Goal: Information Seeking & Learning: Learn about a topic

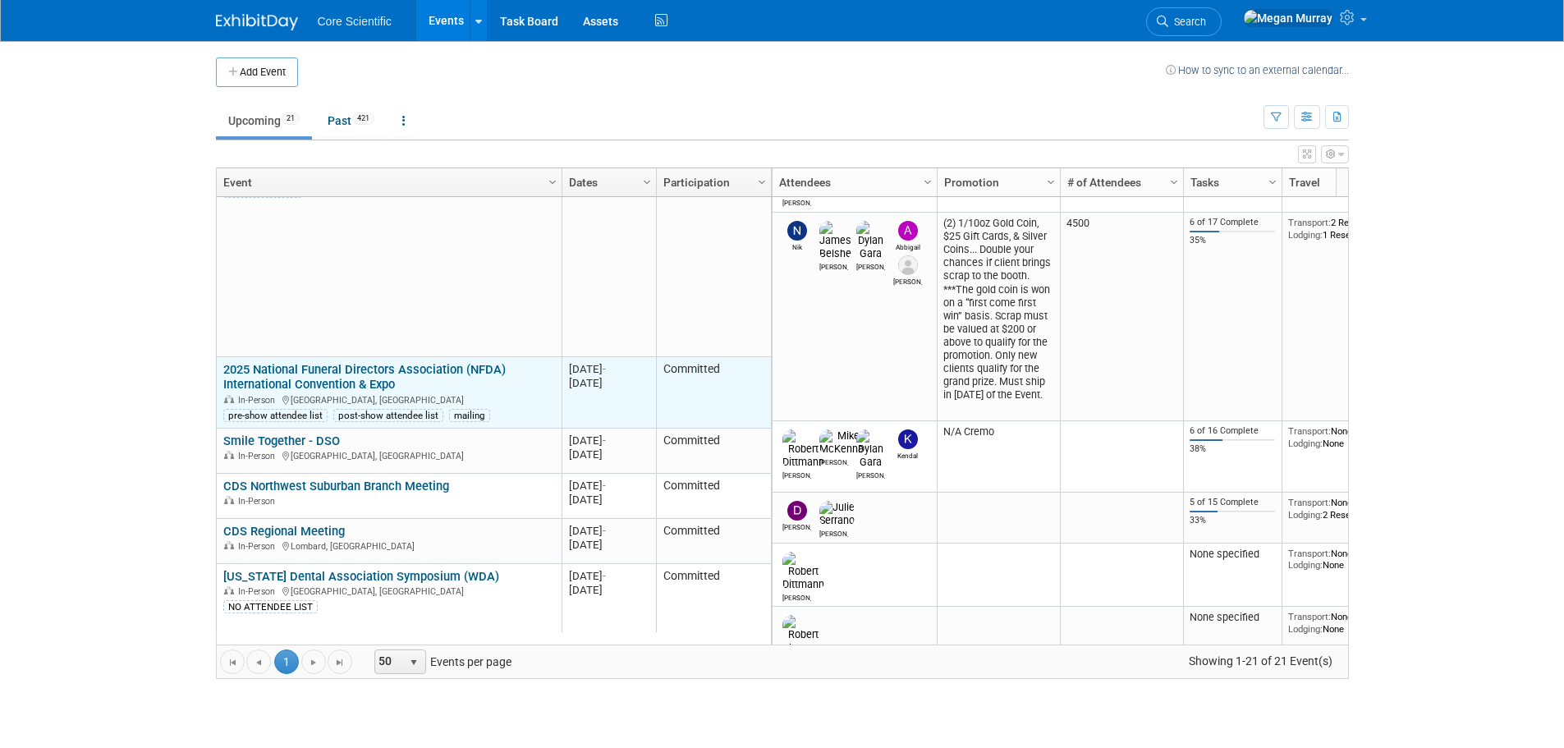
click at [304, 374] on link "2025 National Funeral Directors Association (NFDA) International Convention & E…" at bounding box center [364, 377] width 282 height 30
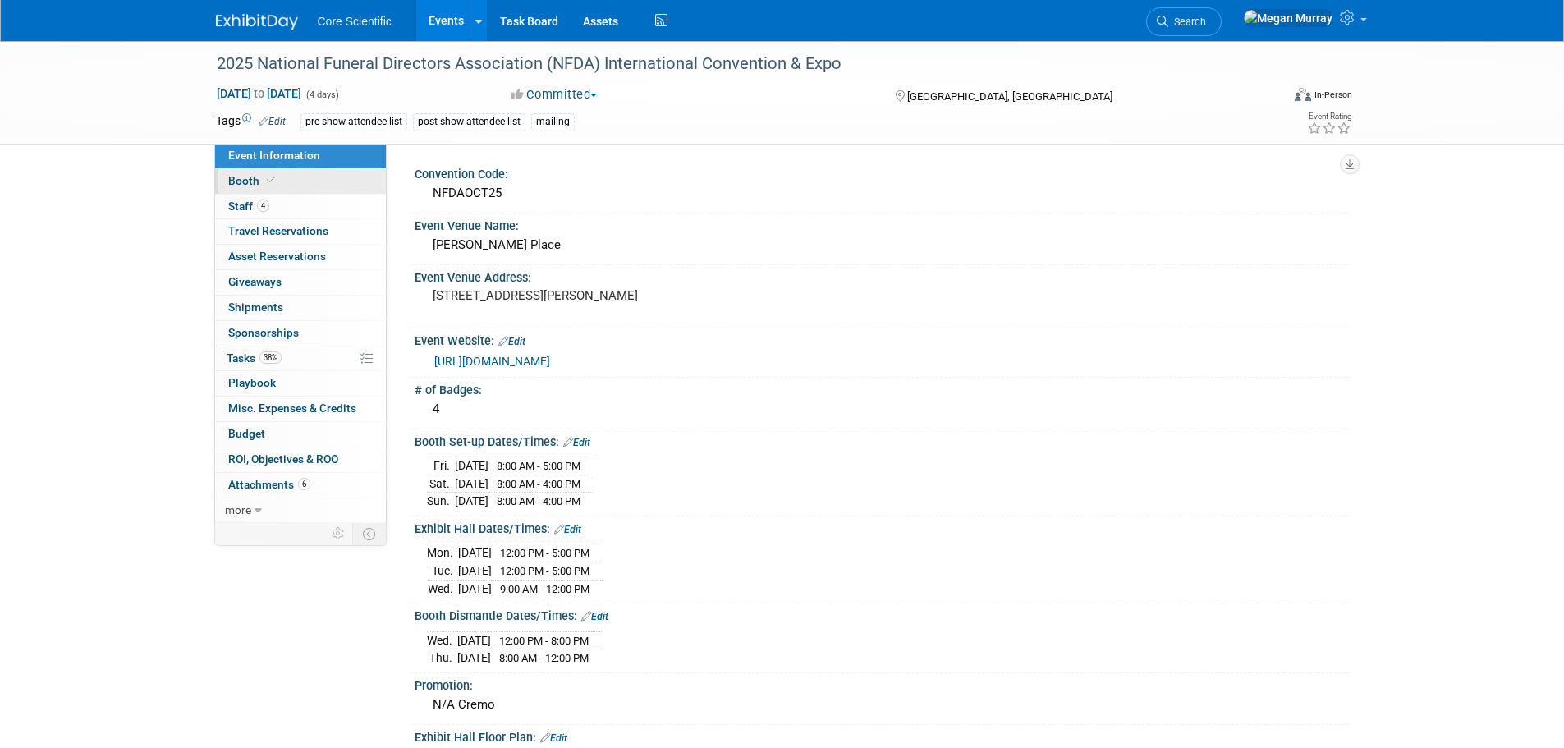
click at [300, 188] on link "Booth" at bounding box center [300, 181] width 171 height 25
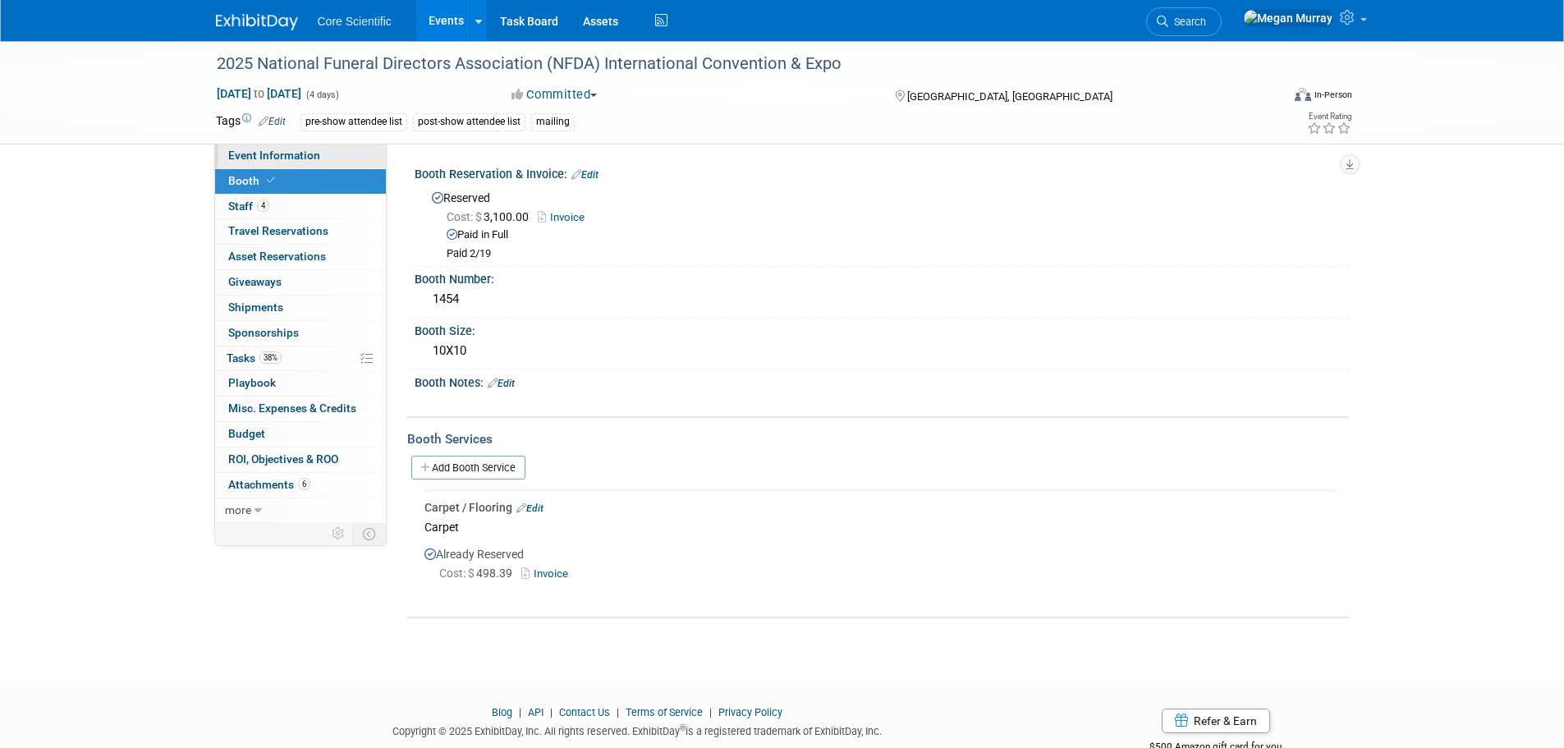
click at [300, 152] on span "Event Information" at bounding box center [274, 155] width 92 height 13
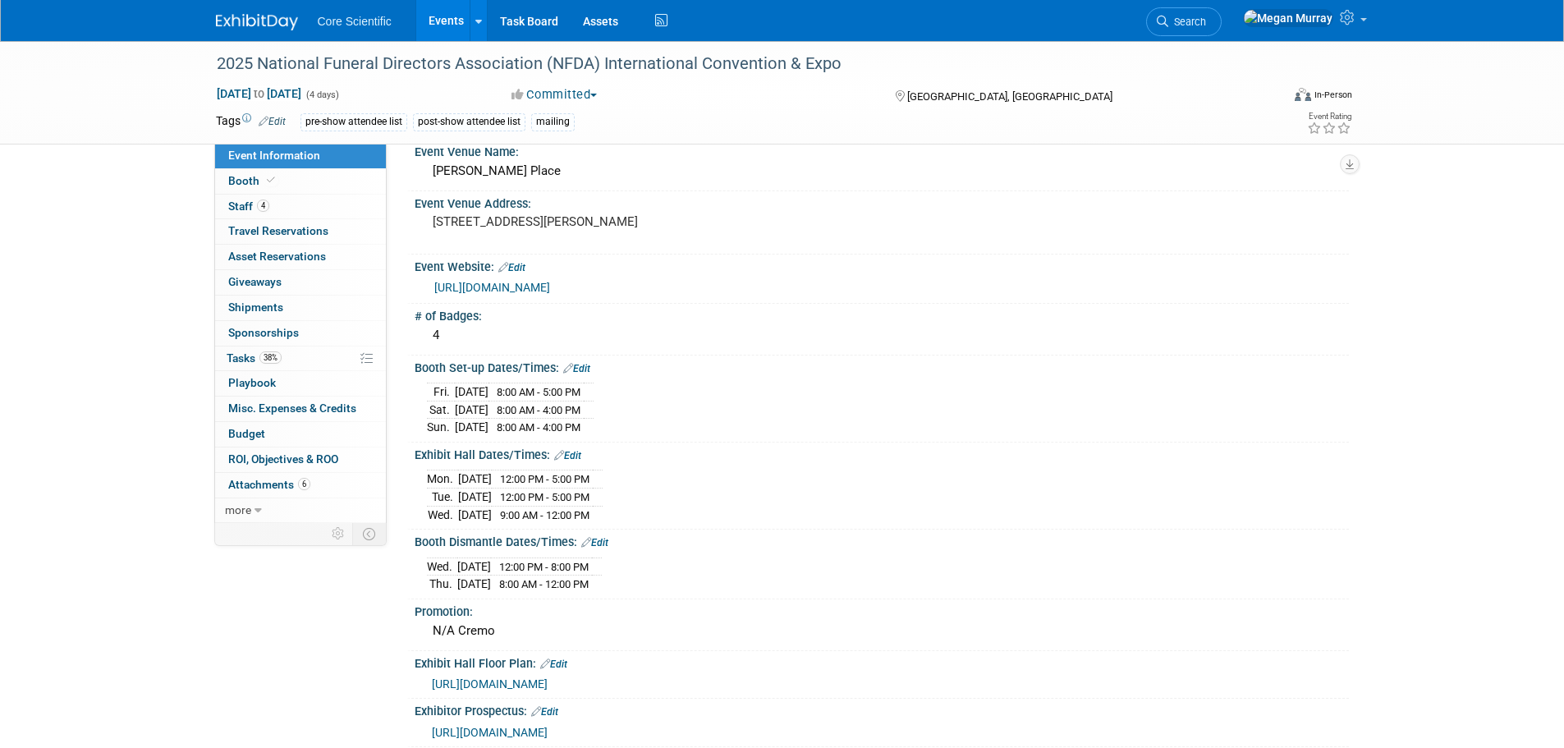
scroll to position [164, 0]
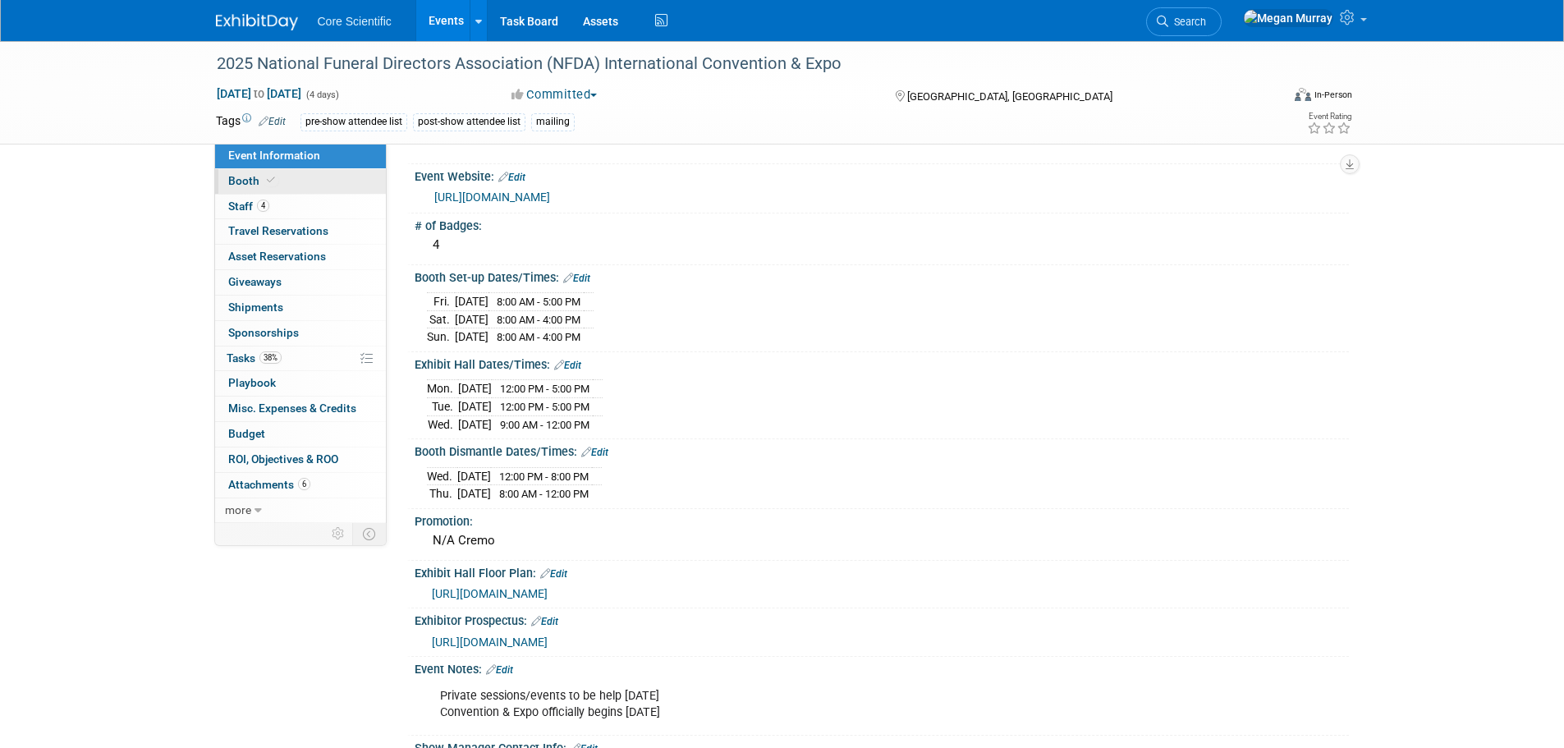
click at [252, 177] on span "Booth" at bounding box center [253, 180] width 50 height 13
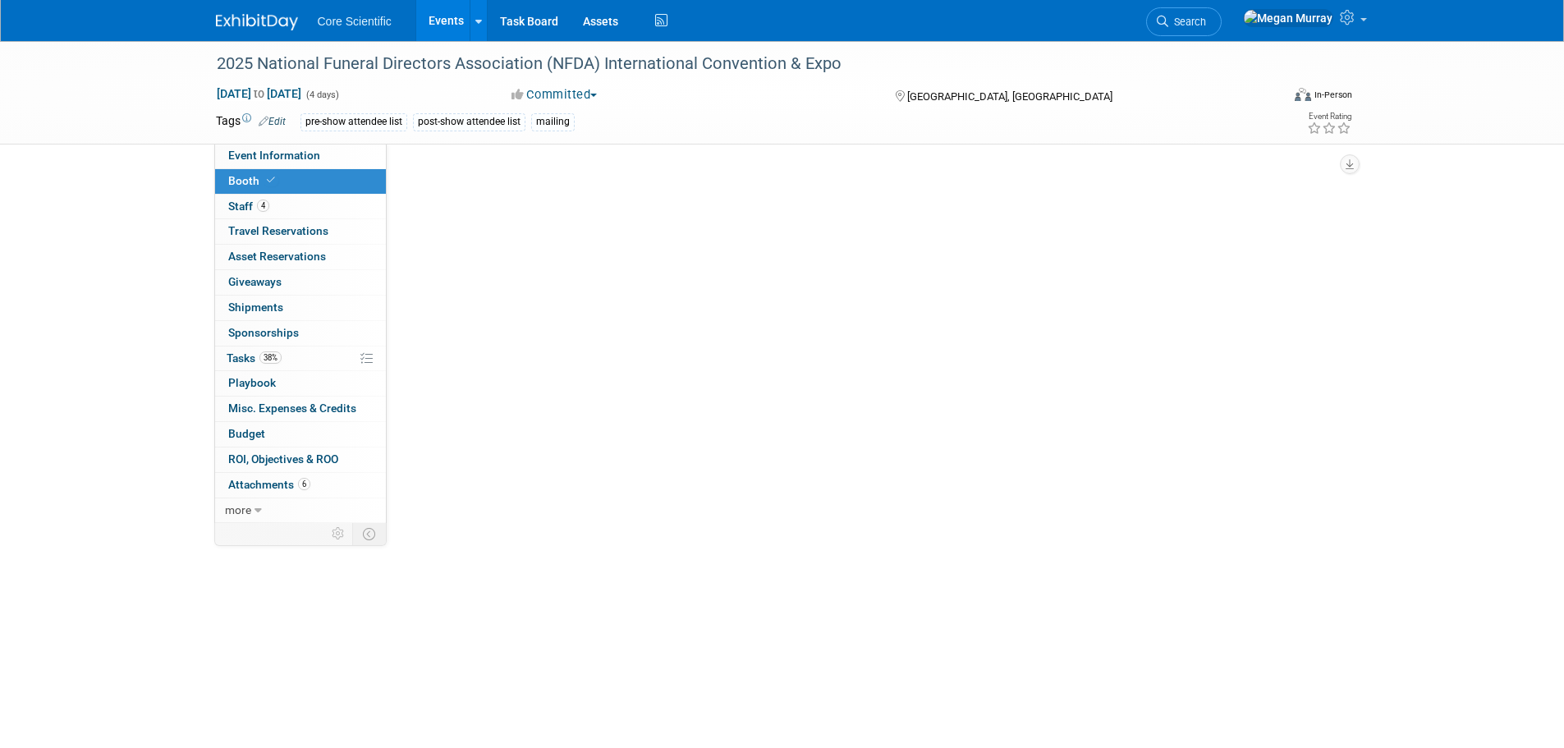
scroll to position [0, 0]
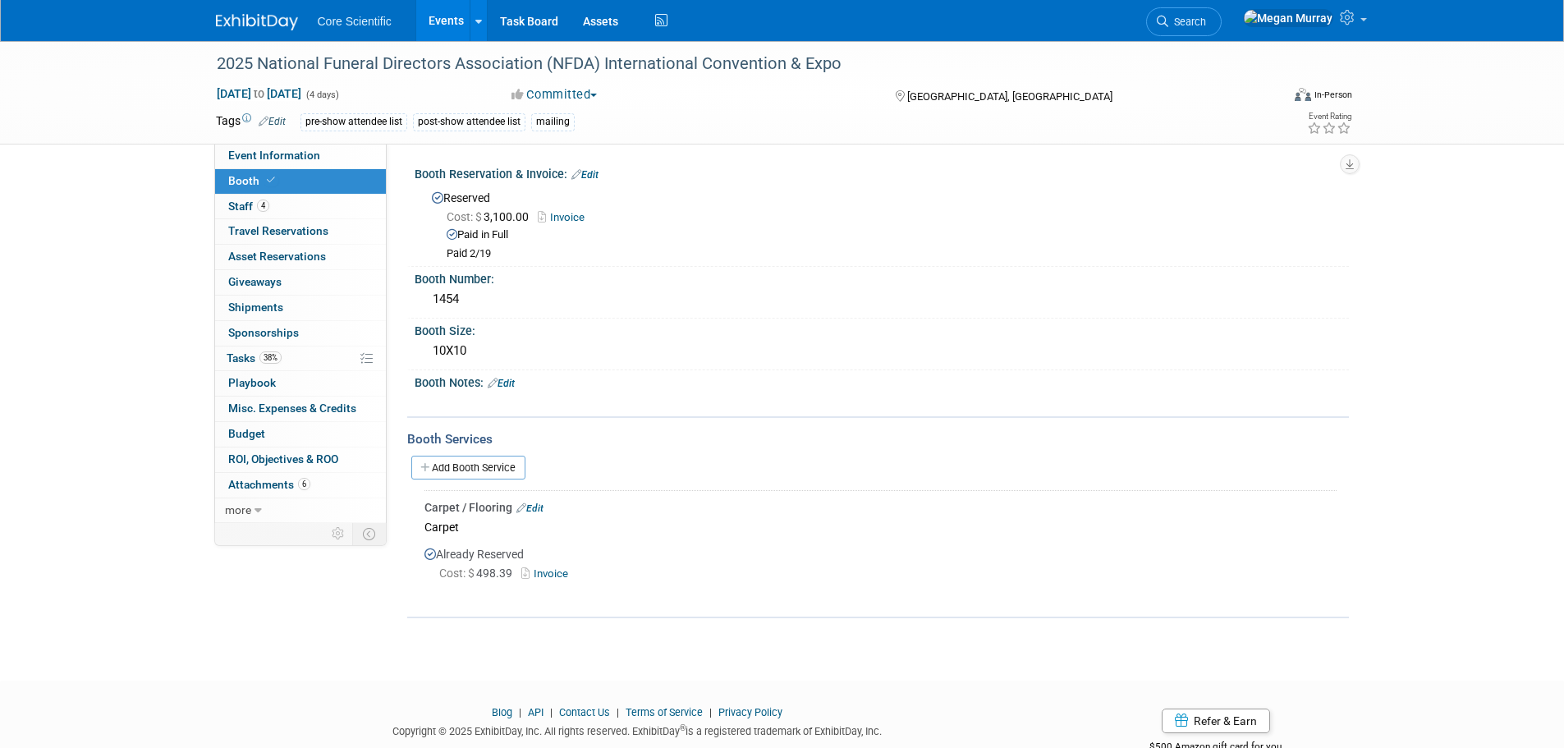
click at [1183, 178] on div "Booth Reservation & Invoice: Edit" at bounding box center [882, 172] width 934 height 21
click at [326, 152] on link "Event Information" at bounding box center [300, 156] width 171 height 25
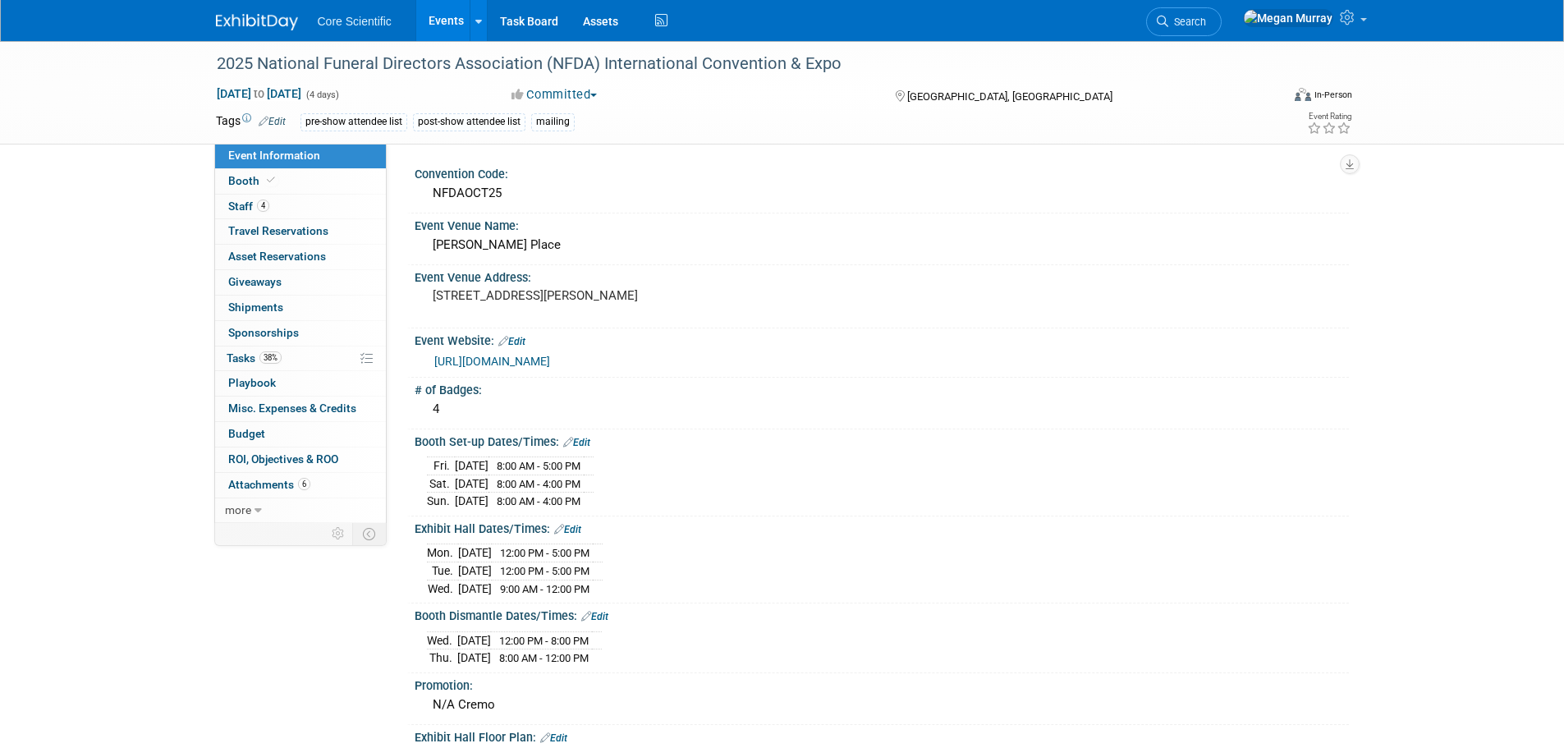
click at [882, 644] on div "Wed. Oct 29, 2025 12:00 PM - 8:00 PM Thu. Oct 30, 2025 8:00 AM - 12:00 PM" at bounding box center [882, 646] width 910 height 39
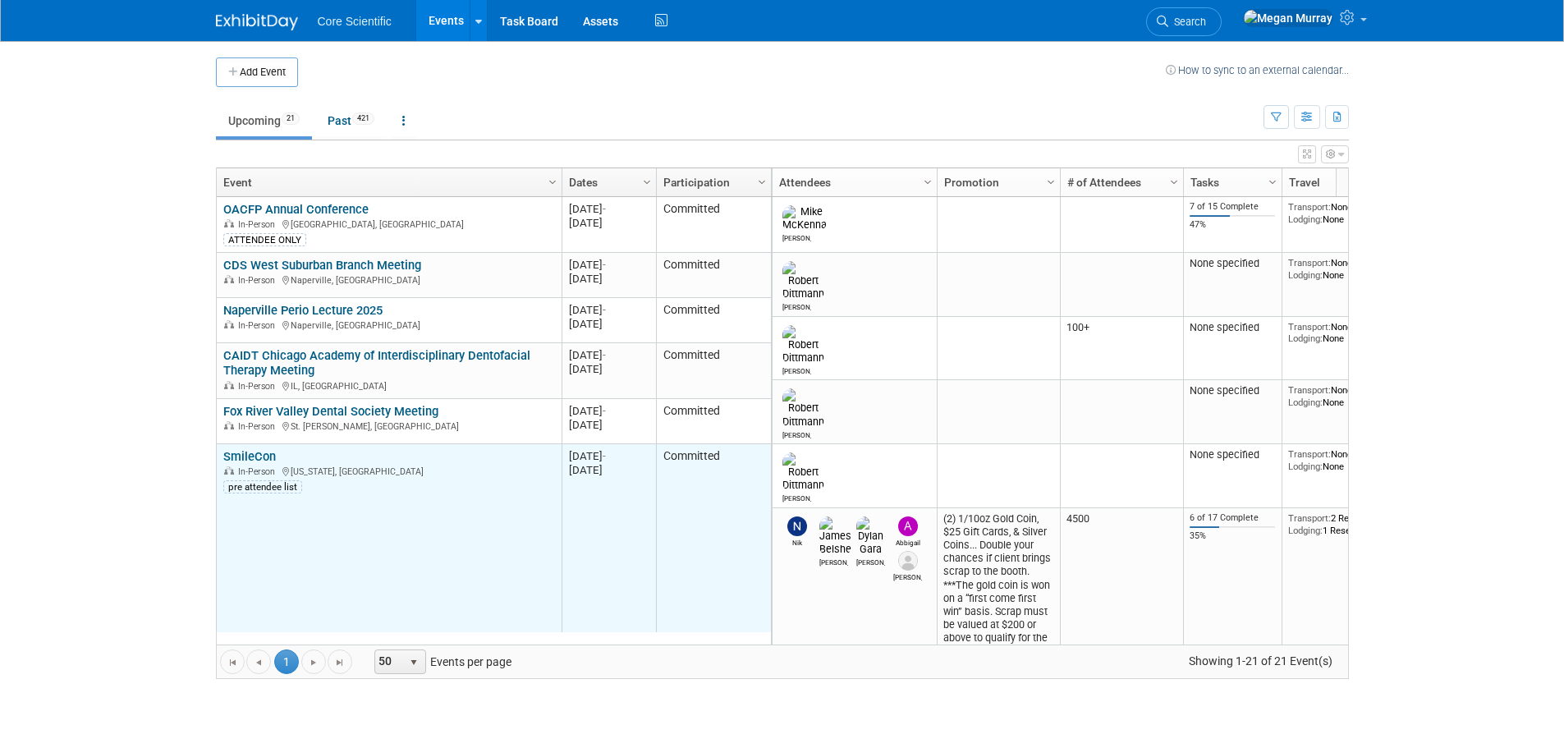
click at [259, 453] on link "SmileCon" at bounding box center [249, 456] width 53 height 15
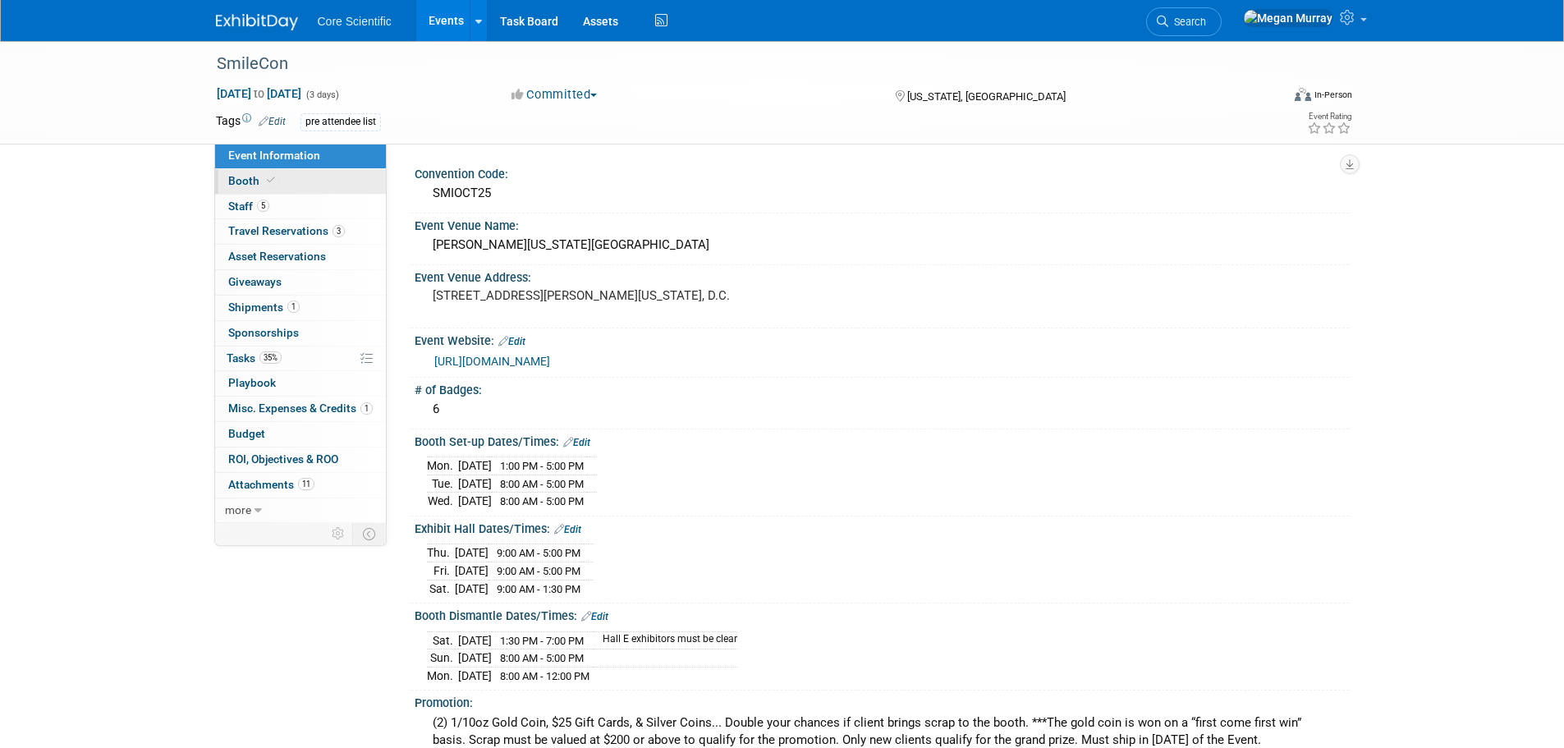
click at [298, 178] on link "Booth" at bounding box center [300, 181] width 171 height 25
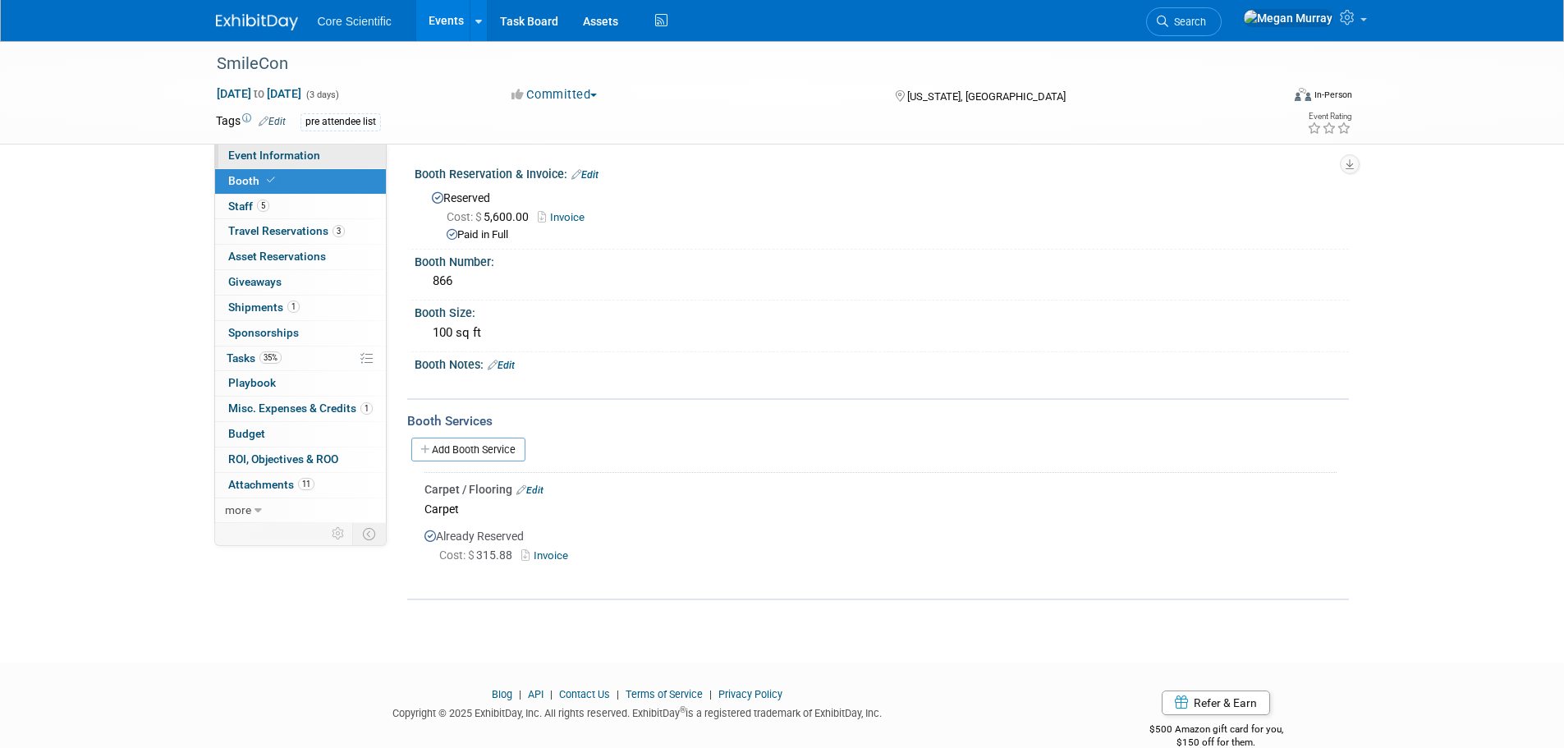
click at [321, 155] on link "Event Information" at bounding box center [300, 156] width 171 height 25
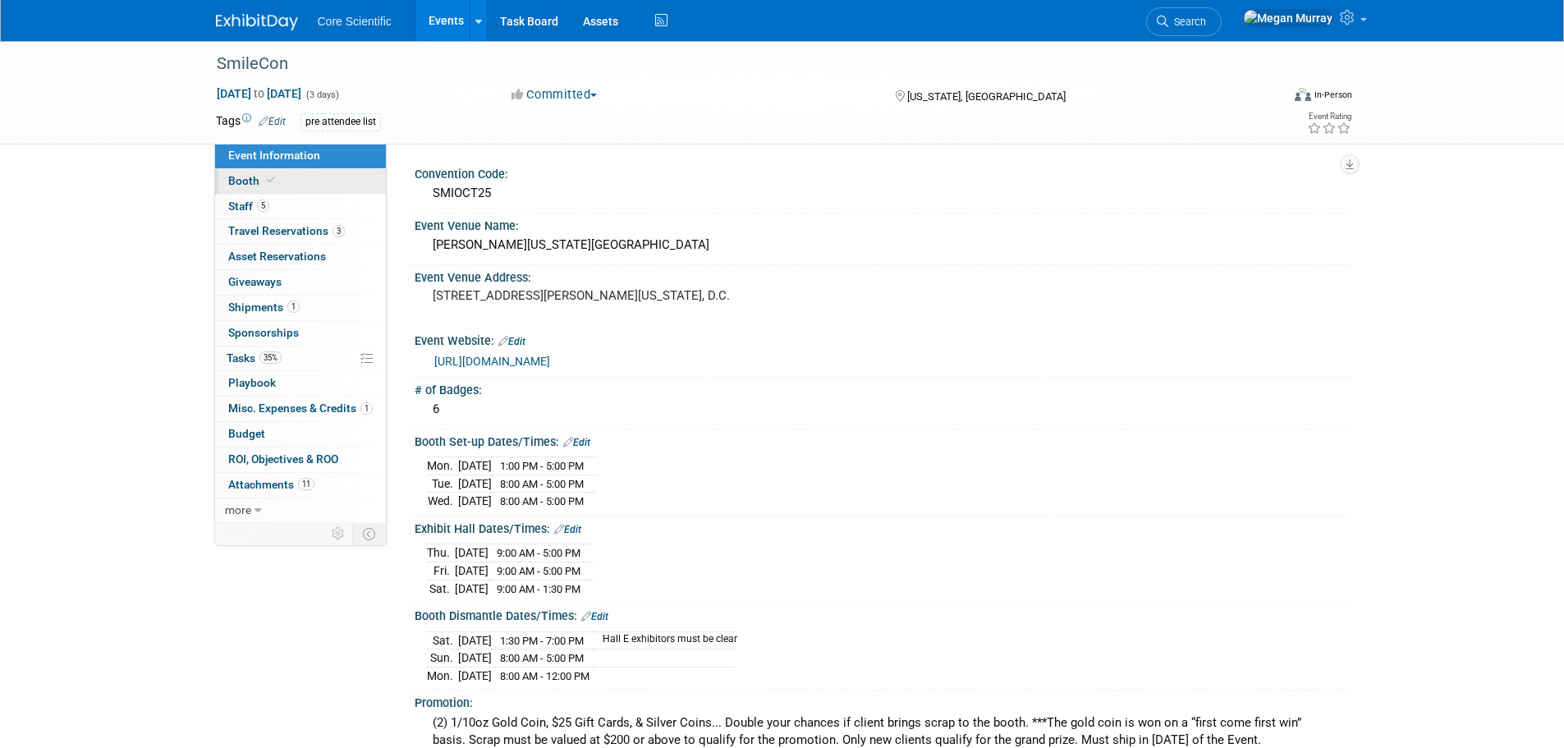
click at [282, 173] on link "Booth" at bounding box center [300, 181] width 171 height 25
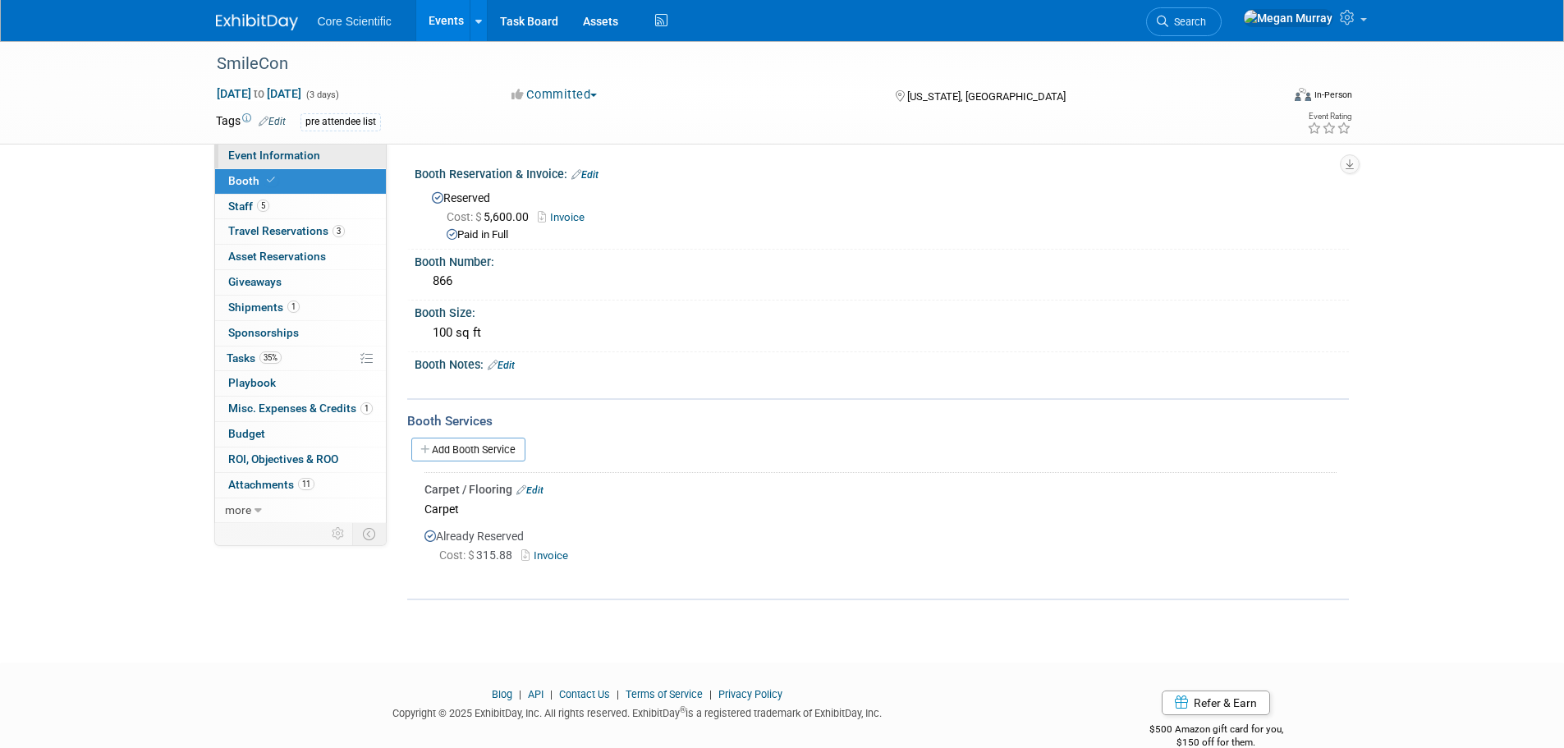
click at [300, 156] on span "Event Information" at bounding box center [274, 155] width 92 height 13
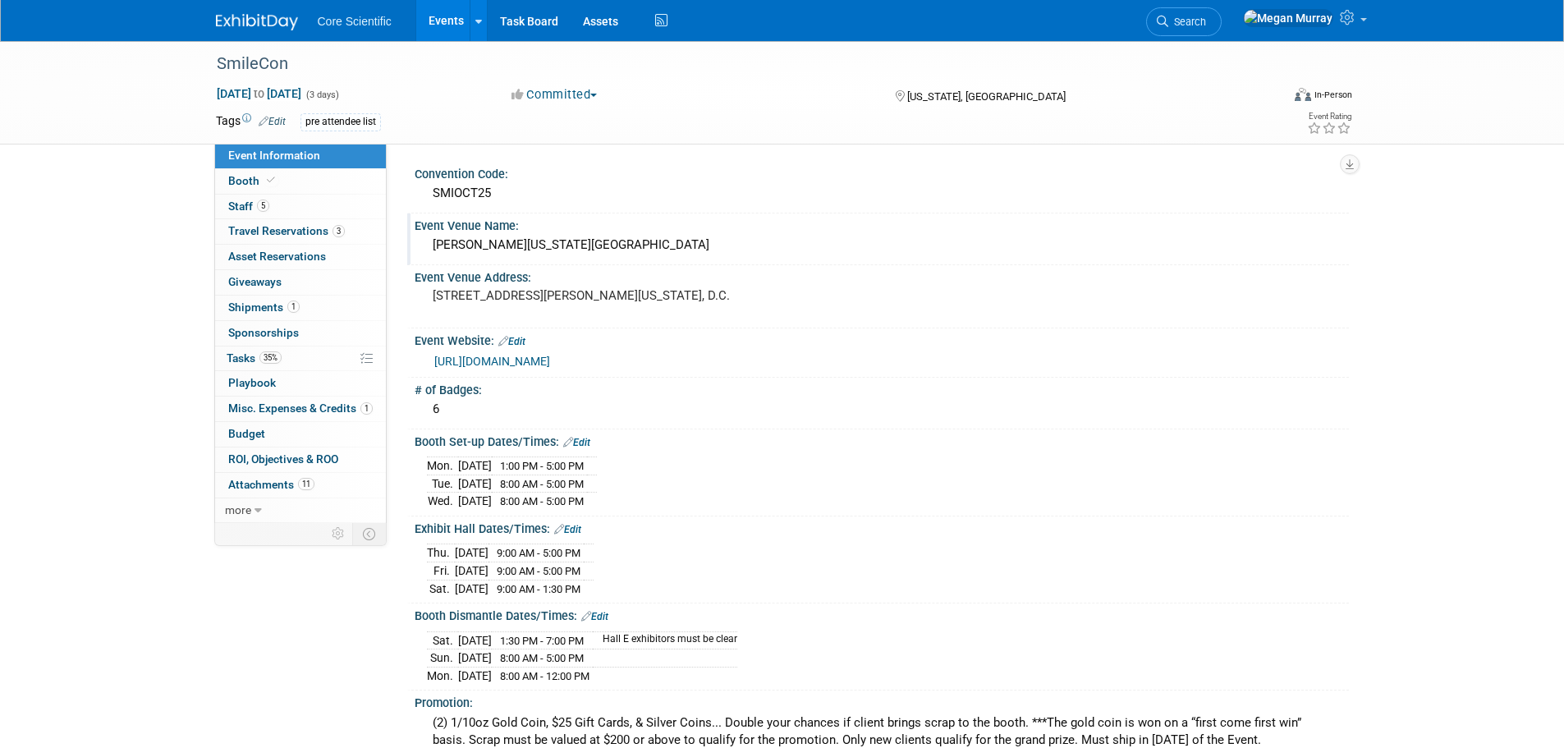
click at [527, 244] on div "Walter E. Washington Convention Center" at bounding box center [882, 244] width 910 height 25
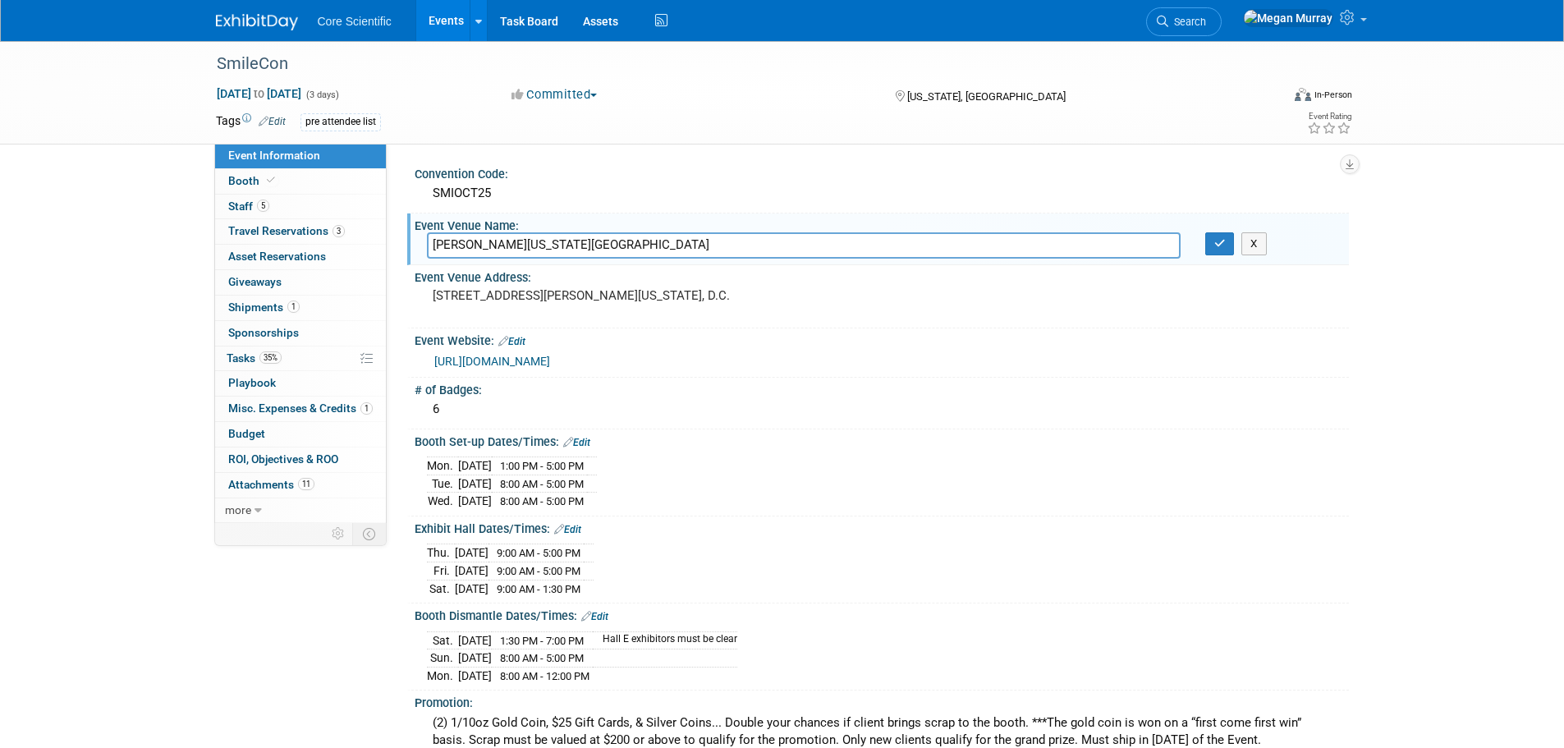
click at [527, 244] on input "Walter E. Washington Convention Center" at bounding box center [804, 244] width 754 height 25
